Goal: Submit feedback/report problem

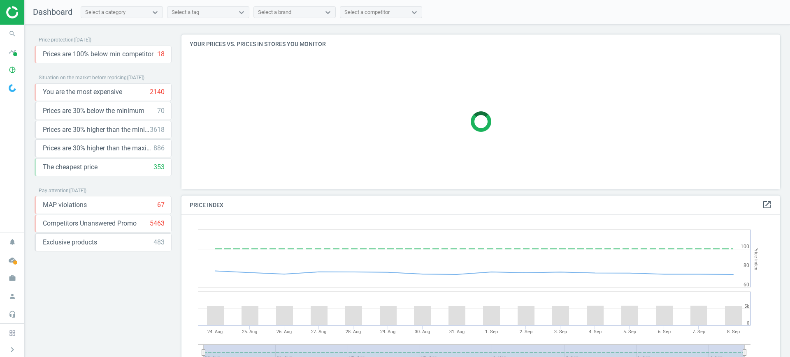
scroll to position [205, 607]
click at [13, 71] on icon "pie_chart_outlined" at bounding box center [13, 70] width 16 height 16
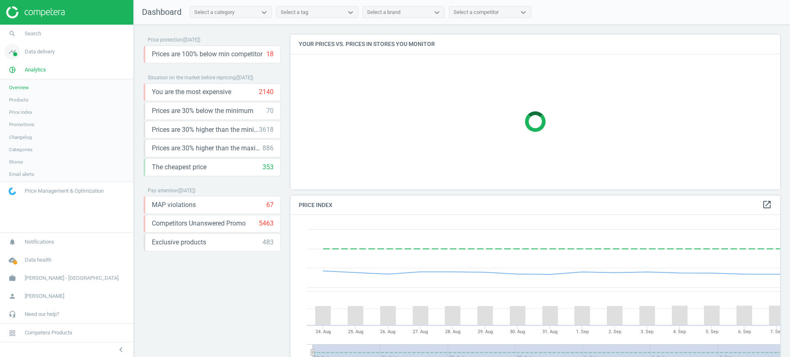
click at [20, 100] on span "Products" at bounding box center [18, 100] width 19 height 7
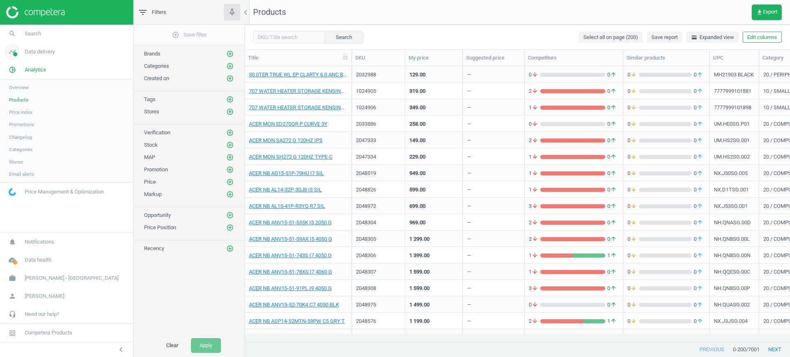
scroll to position [260, 537]
click at [271, 50] on div "Title" at bounding box center [298, 58] width 107 height 16
click at [270, 45] on div "Search Select all on page (200) Save report horizontal_split Expanded view Edit…" at bounding box center [517, 37] width 545 height 25
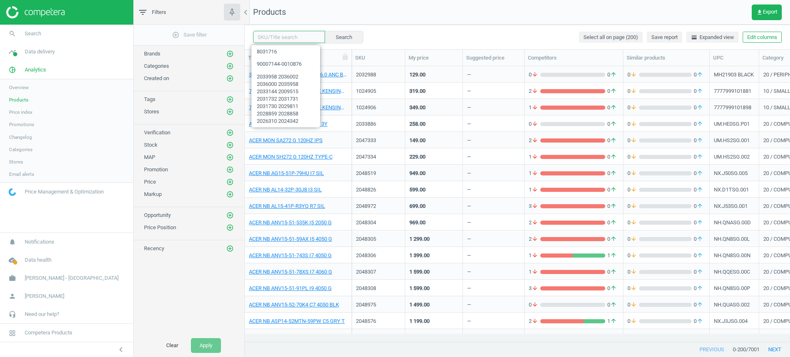
click at [268, 40] on input "text" at bounding box center [289, 37] width 72 height 12
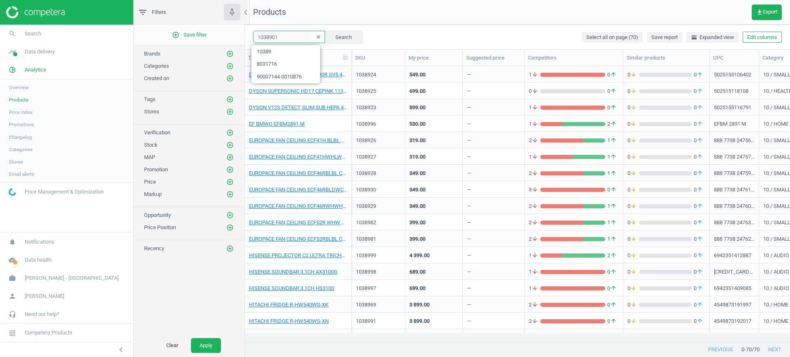
type input "1038901"
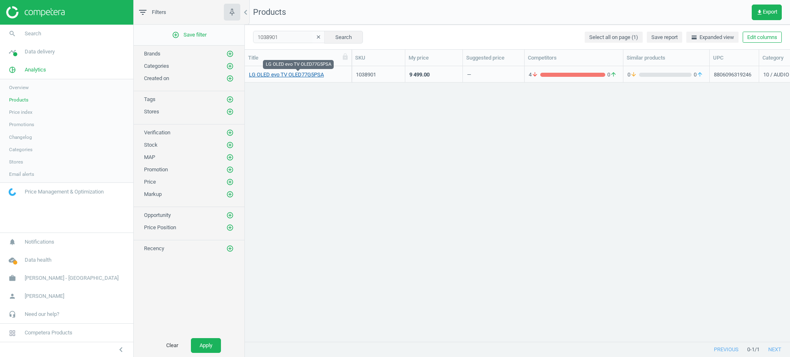
click at [295, 76] on link "LG OLED evo TV OLED77G5PSA" at bounding box center [286, 74] width 75 height 7
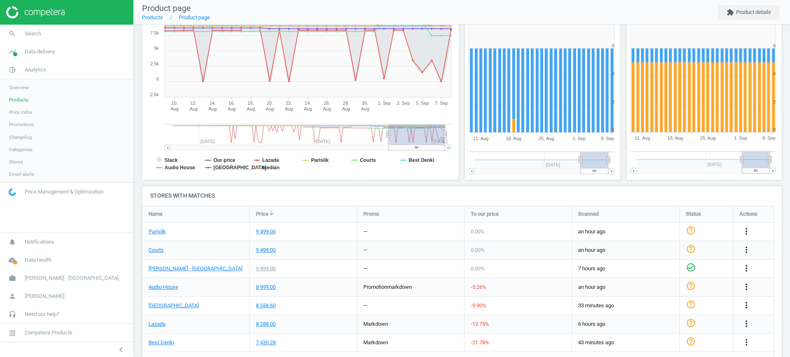
scroll to position [154, 0]
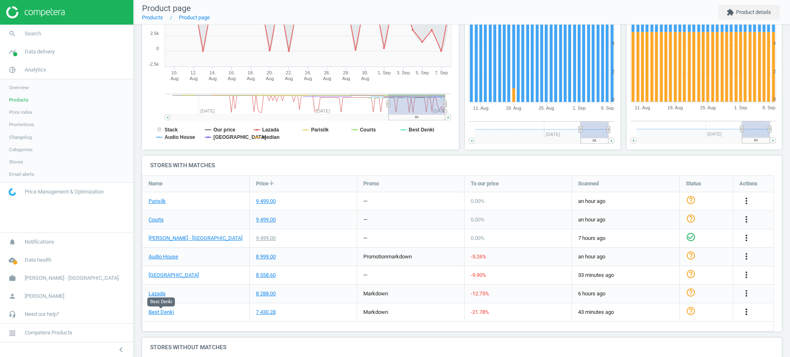
click at [748, 309] on icon "more_vert" at bounding box center [746, 312] width 10 height 10
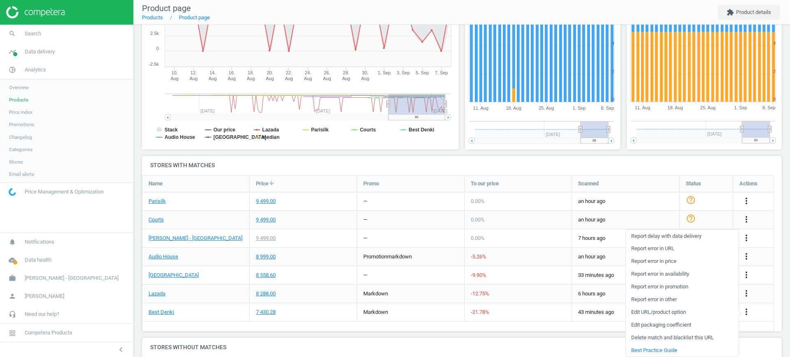
click at [682, 312] on link "Edit URL/product option" at bounding box center [682, 312] width 113 height 13
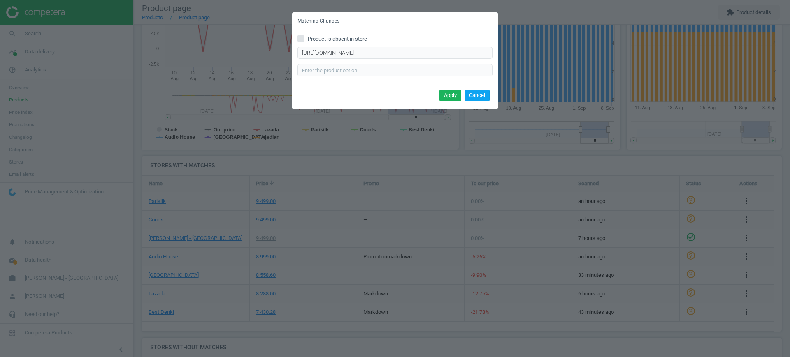
click at [481, 93] on button "Cancel" at bounding box center [476, 96] width 25 height 12
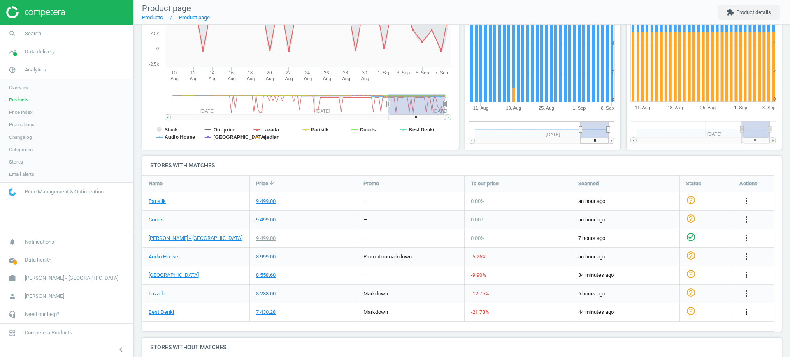
click at [749, 312] on icon "more_vert" at bounding box center [746, 312] width 10 height 10
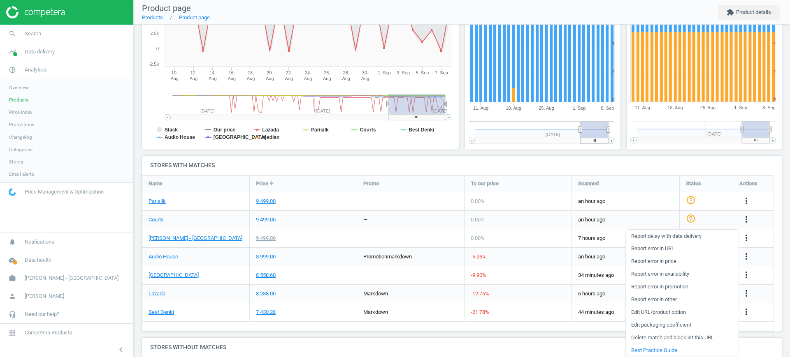
click at [749, 312] on icon "more_vert" at bounding box center [746, 312] width 10 height 10
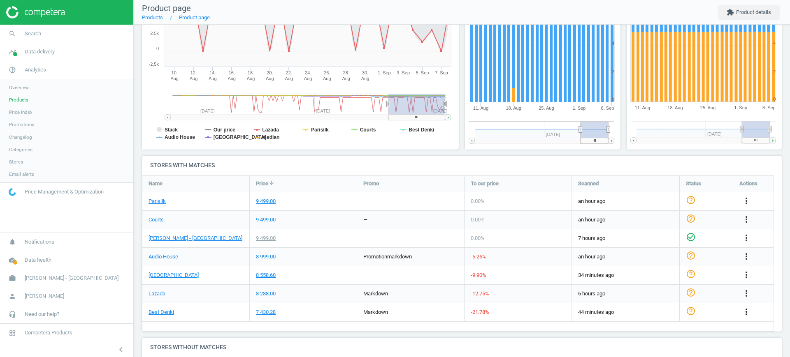
click at [749, 312] on icon "more_vert" at bounding box center [746, 312] width 10 height 10
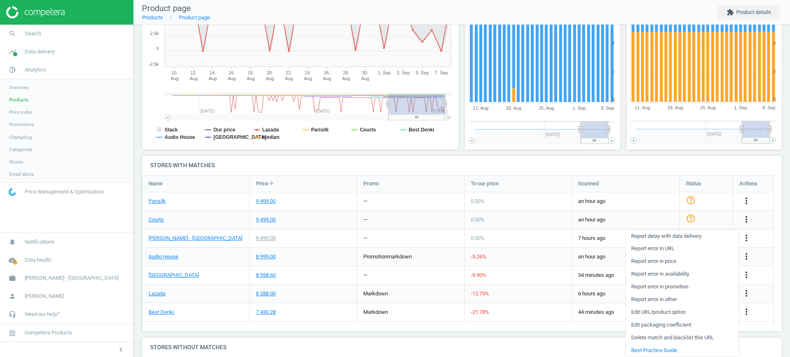
click at [661, 264] on link "Report error in price" at bounding box center [682, 261] width 113 height 13
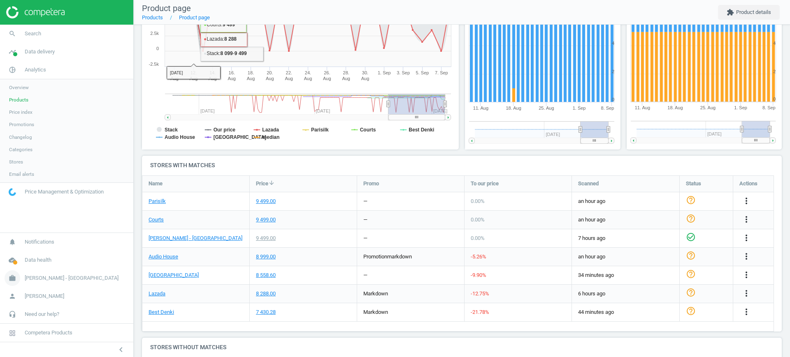
click at [53, 285] on link "work [PERSON_NAME] - [GEOGRAPHIC_DATA]" at bounding box center [66, 278] width 133 height 18
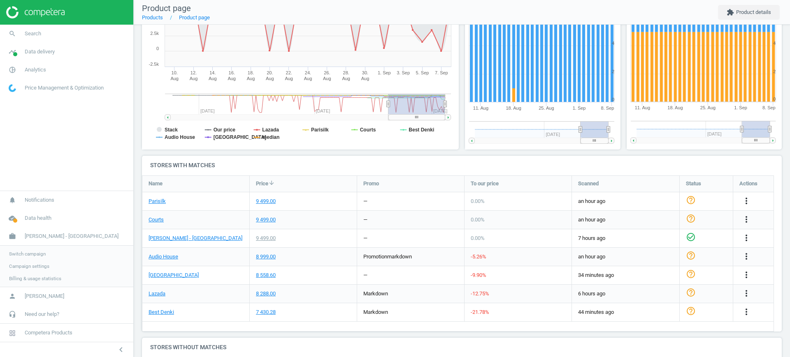
click at [35, 255] on span "Switch campaign" at bounding box center [27, 254] width 37 height 7
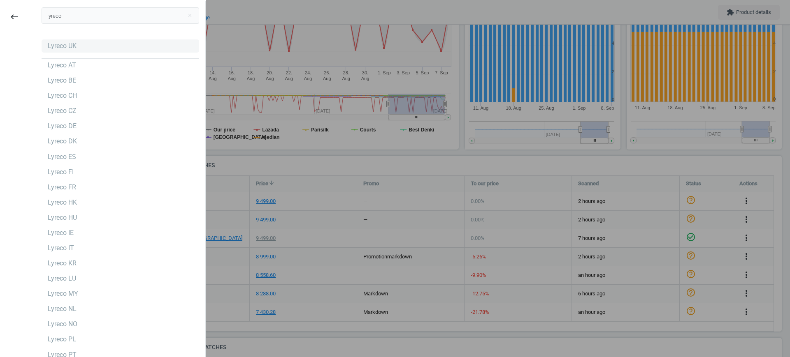
type input "lyreco"
click at [49, 45] on div "Lyreco UK" at bounding box center [62, 46] width 29 height 9
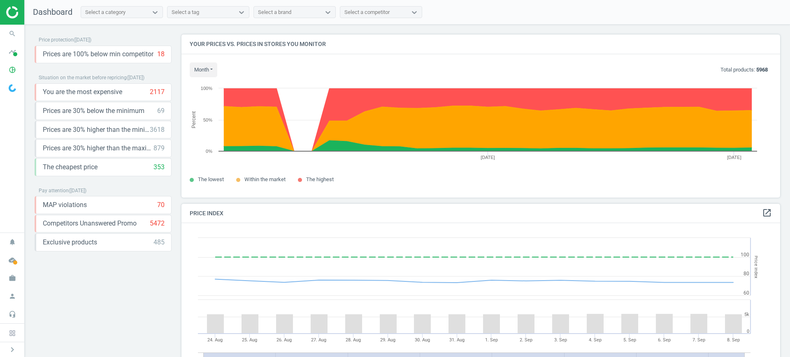
scroll to position [179, 607]
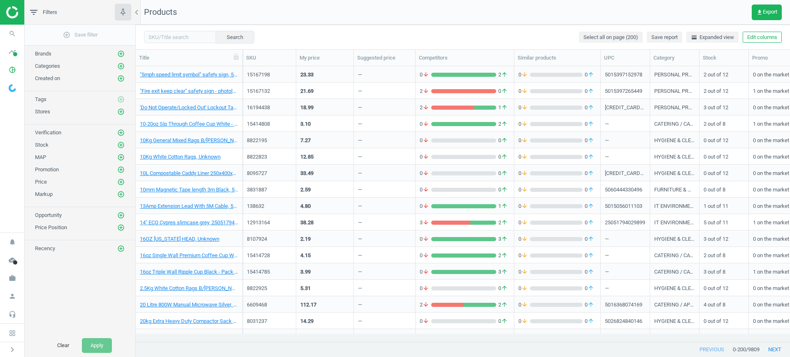
scroll to position [8, 8]
click at [12, 284] on icon "work" at bounding box center [13, 279] width 16 height 16
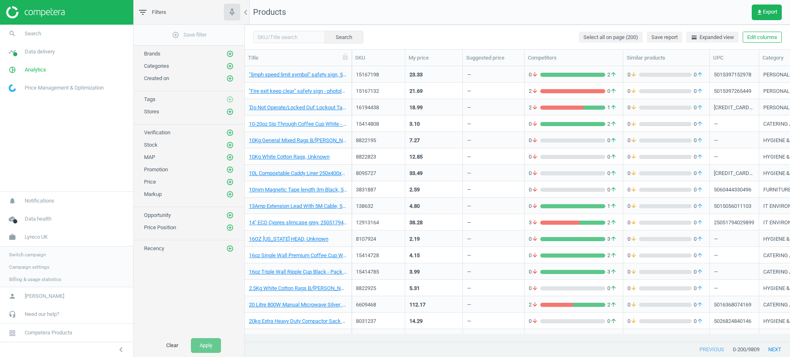
scroll to position [260, 537]
drag, startPoint x: 23, startPoint y: 268, endPoint x: 46, endPoint y: 269, distance: 23.0
click at [23, 268] on span "Campaign settings" at bounding box center [29, 266] width 40 height 7
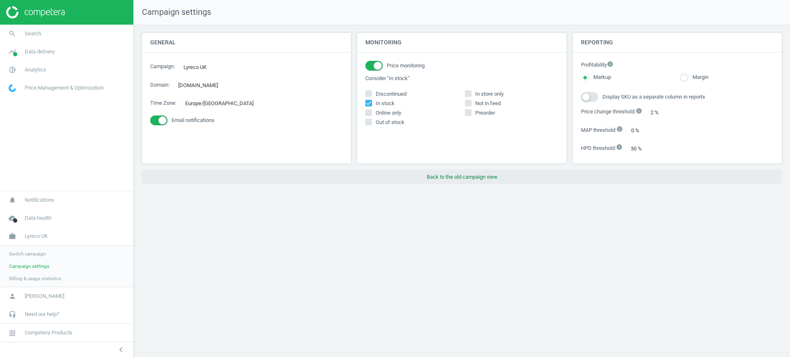
click at [445, 182] on button "Back to the old campaign view" at bounding box center [462, 177] width 640 height 15
